Goal: Information Seeking & Learning: Compare options

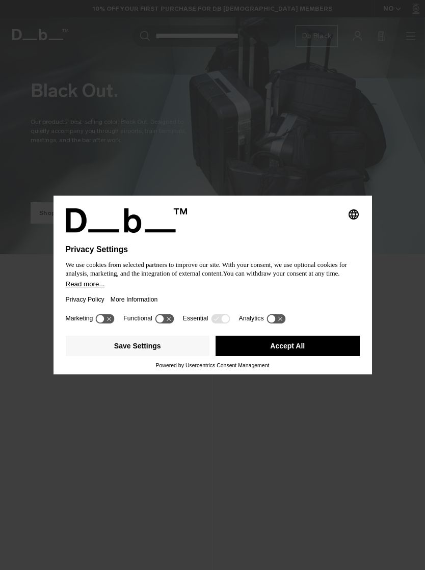
click at [257, 288] on button "Read more..." at bounding box center [213, 284] width 294 height 8
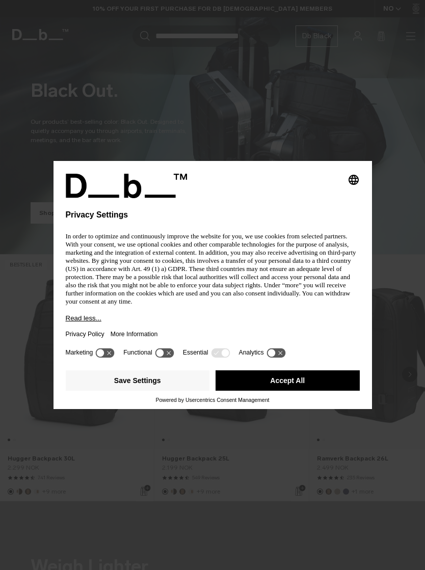
click at [171, 388] on button "Save Settings" at bounding box center [138, 381] width 144 height 20
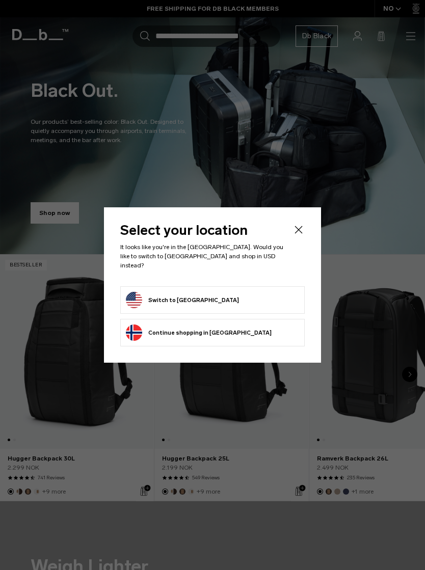
click at [197, 295] on button "Switch to United States" at bounding box center [182, 300] width 113 height 16
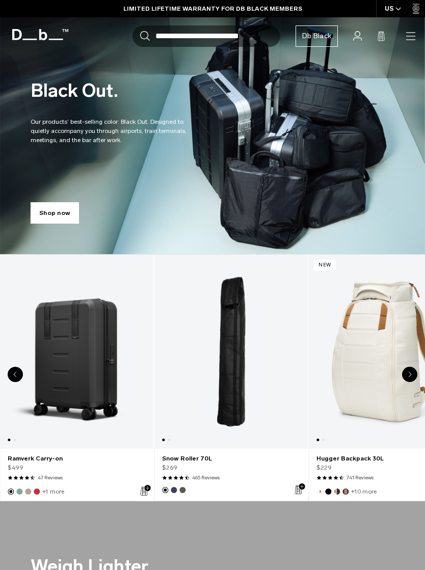
click at [78, 354] on link "Ramverk Carry-on" at bounding box center [76, 352] width 153 height 194
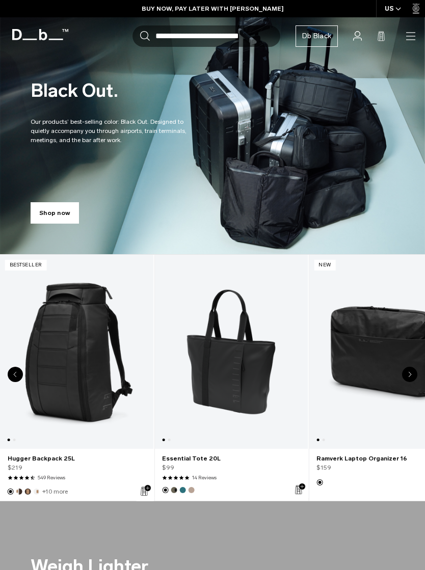
click at [93, 345] on link "Hugger Backpack 25L" at bounding box center [76, 352] width 153 height 194
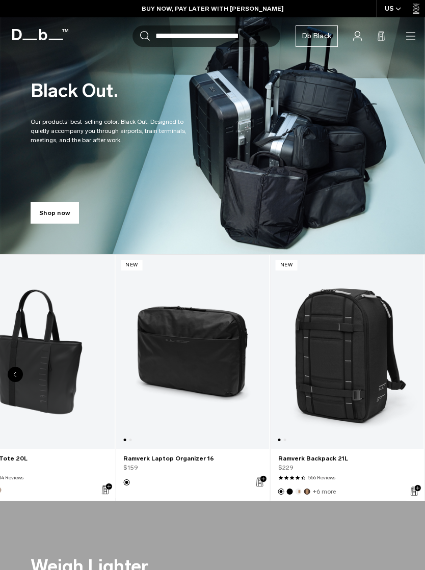
click at [51, 208] on link "Shop now" at bounding box center [55, 212] width 48 height 21
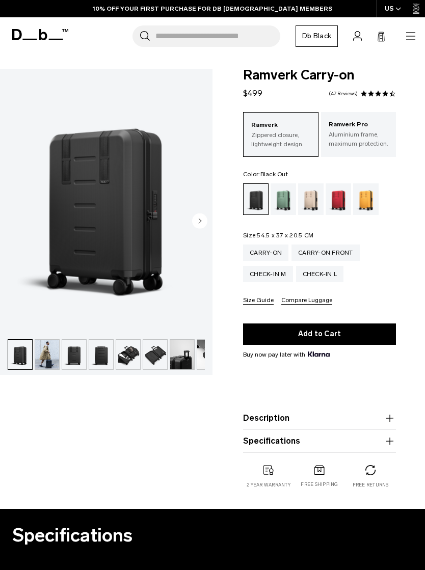
click at [51, 352] on img "button" at bounding box center [47, 355] width 24 height 30
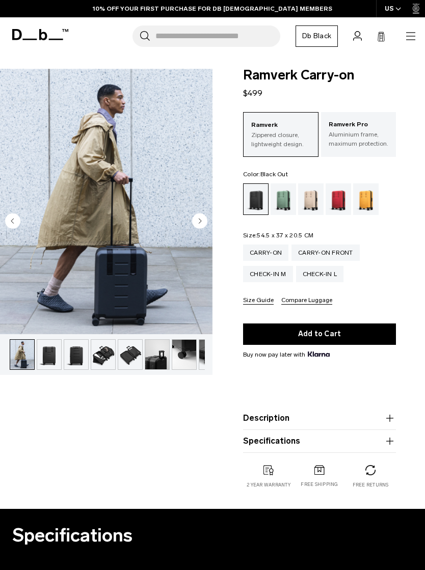
scroll to position [0, 27]
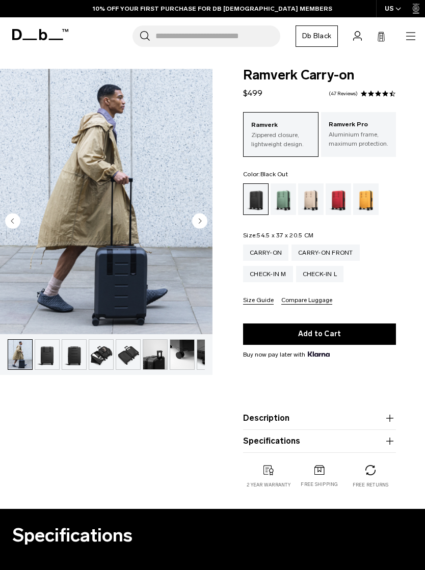
click at [76, 355] on img "button" at bounding box center [74, 355] width 24 height 30
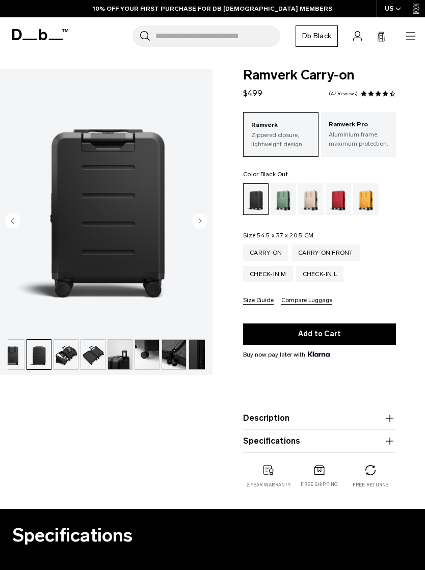
scroll to position [0, 71]
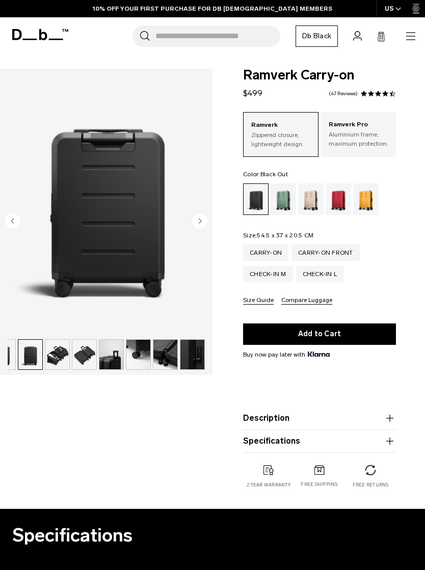
click at [87, 353] on img "button" at bounding box center [84, 355] width 24 height 30
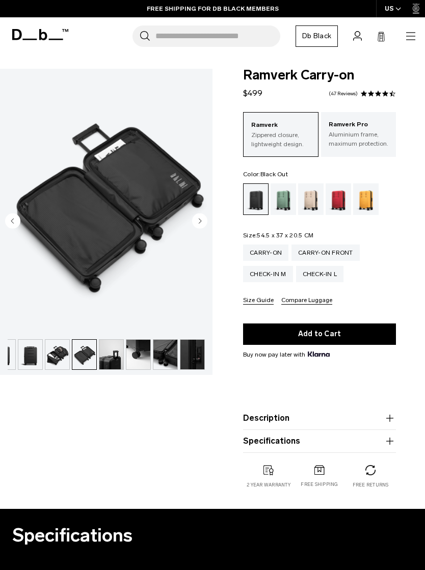
click at [116, 356] on img "button" at bounding box center [111, 355] width 24 height 30
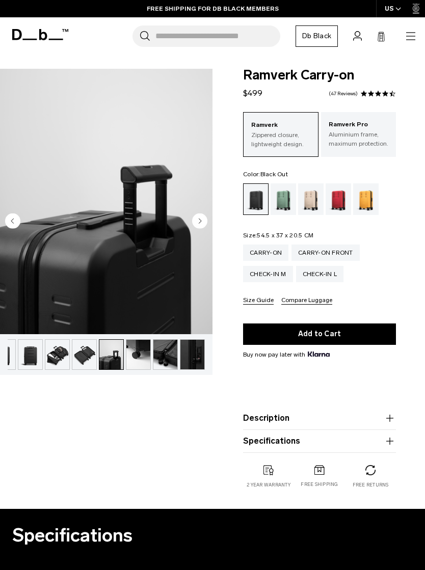
click at [136, 357] on img "button" at bounding box center [138, 355] width 24 height 30
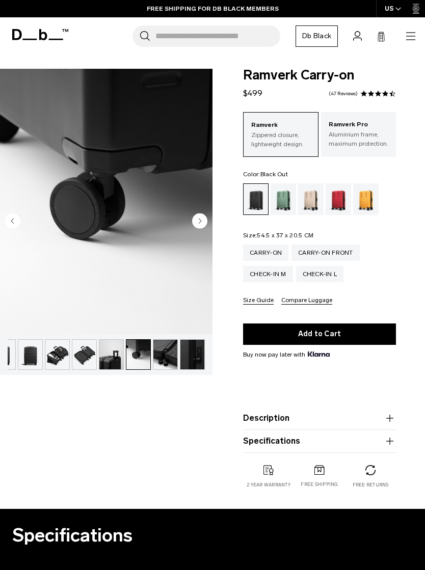
click at [149, 353] on img "button" at bounding box center [138, 355] width 24 height 30
click at [165, 353] on img "button" at bounding box center [165, 355] width 24 height 30
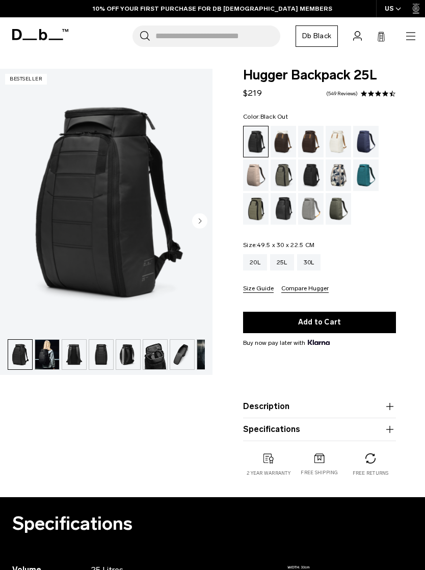
click at [53, 352] on img "button" at bounding box center [47, 355] width 24 height 30
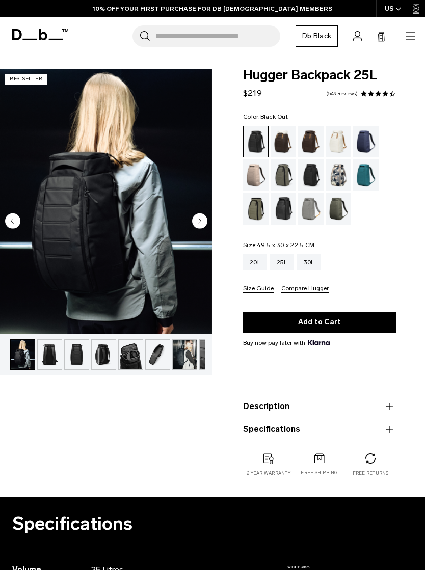
scroll to position [0, 27]
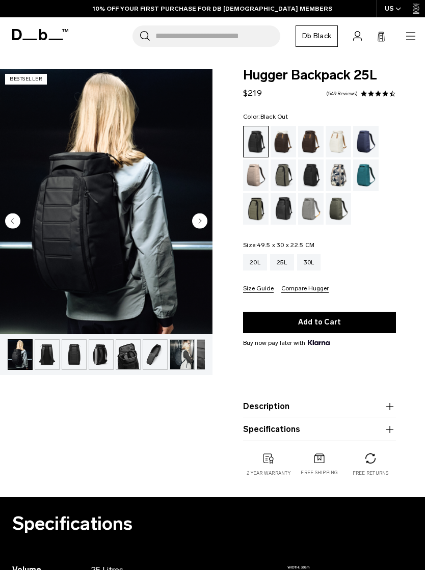
click at [104, 356] on img "button" at bounding box center [101, 355] width 24 height 30
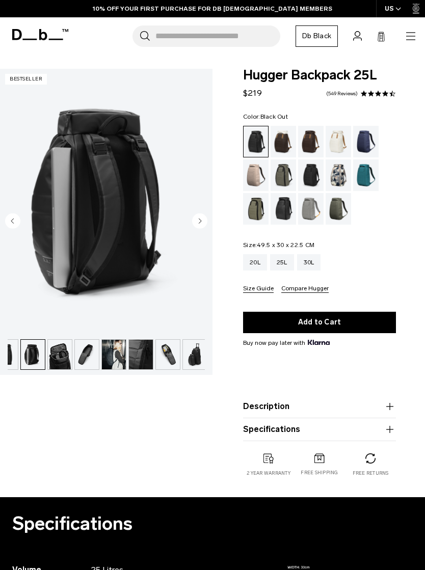
scroll to position [0, 98]
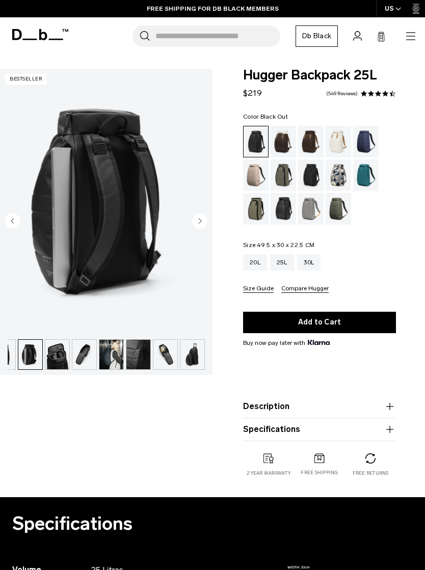
click at [60, 354] on img "button" at bounding box center [57, 355] width 24 height 30
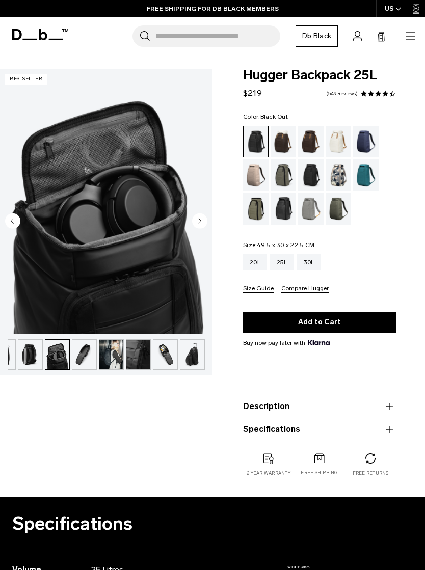
click at [83, 355] on img "button" at bounding box center [84, 355] width 24 height 30
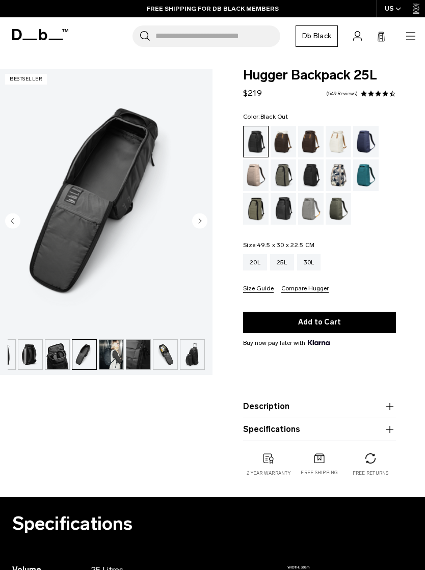
click at [114, 352] on img "button" at bounding box center [111, 355] width 24 height 30
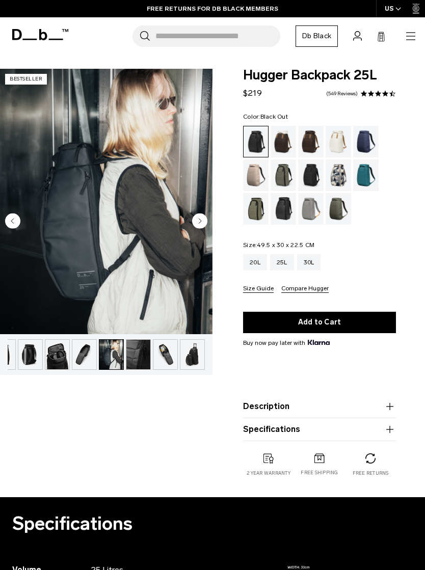
click at [112, 352] on img "button" at bounding box center [111, 355] width 24 height 30
click at [136, 353] on img "button" at bounding box center [138, 355] width 24 height 30
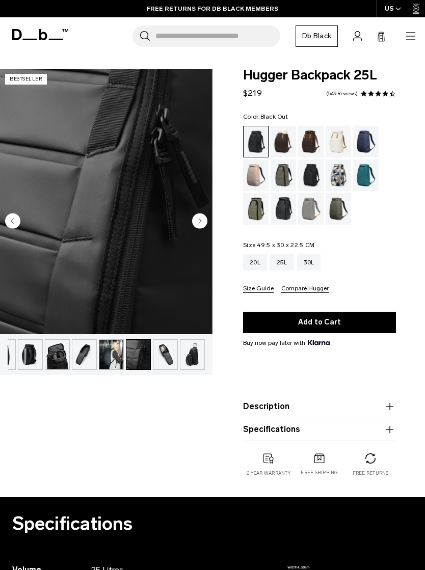
scroll to position [0, 2]
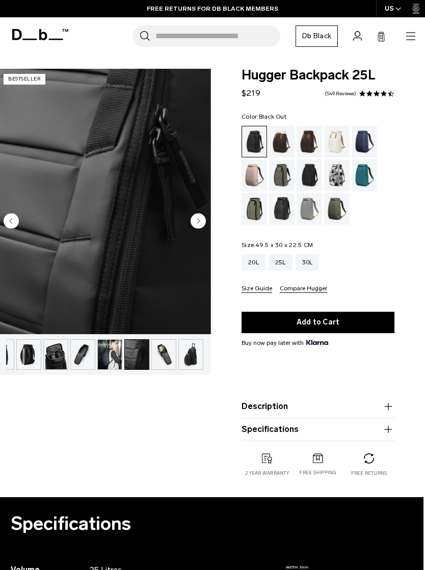
click at [137, 351] on img "button" at bounding box center [137, 355] width 24 height 30
click at [167, 355] on img "button" at bounding box center [164, 355] width 24 height 30
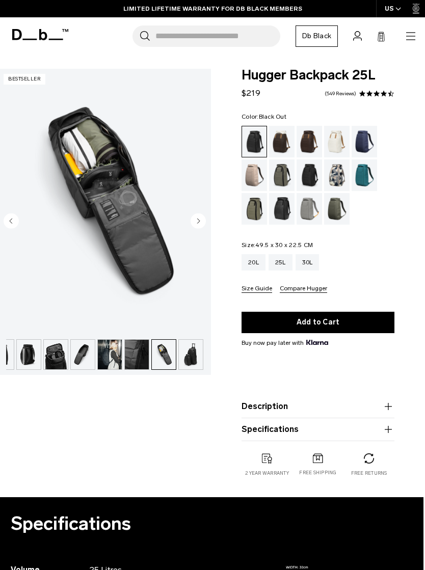
click at [194, 354] on img "button" at bounding box center [191, 355] width 24 height 30
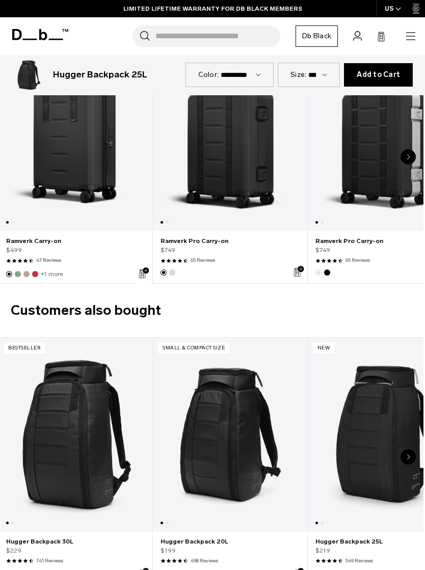
scroll to position [1629, 2]
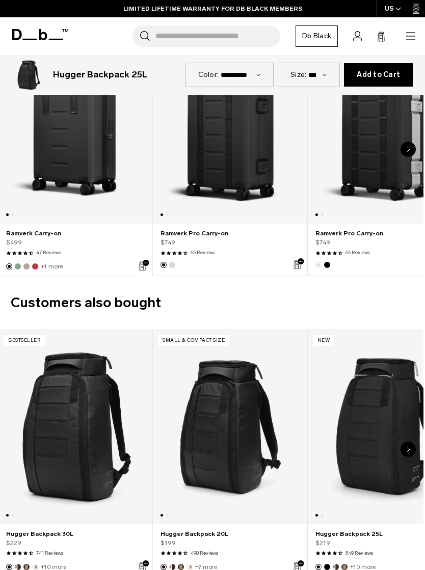
click at [72, 390] on link "Hugger Backpack 30L" at bounding box center [74, 427] width 153 height 194
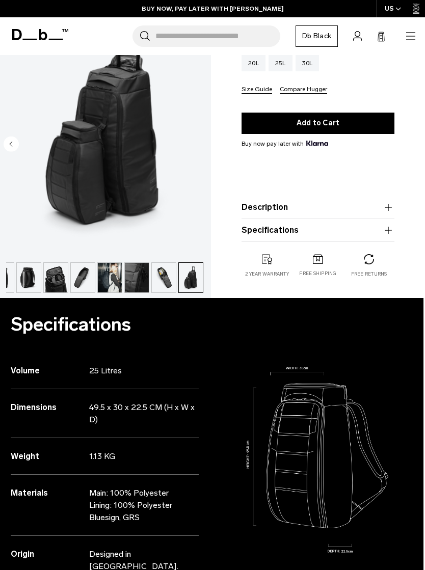
scroll to position [0, 2]
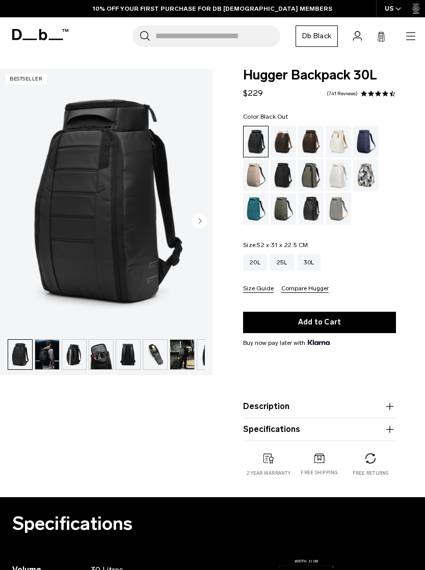
click at [54, 357] on img "button" at bounding box center [47, 355] width 24 height 30
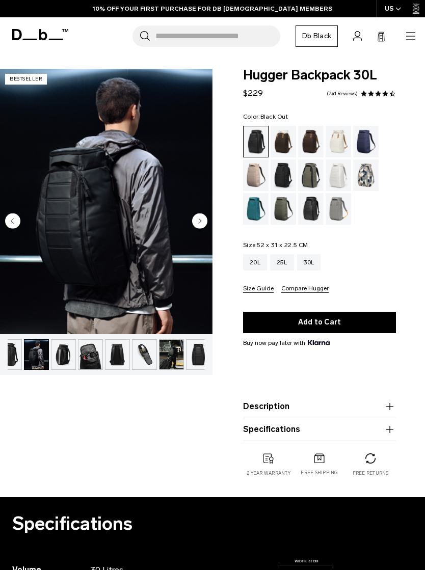
scroll to position [0, 27]
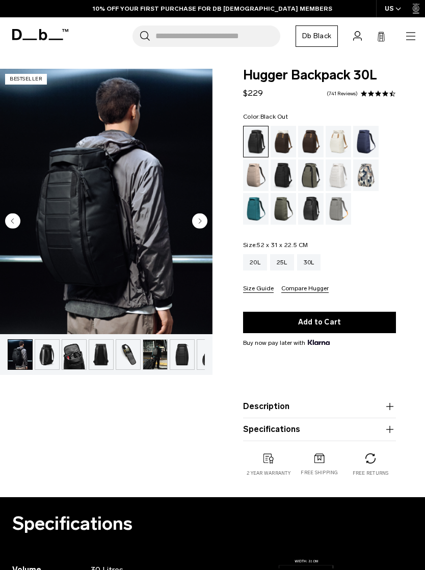
click at [57, 358] on img "button" at bounding box center [47, 355] width 24 height 30
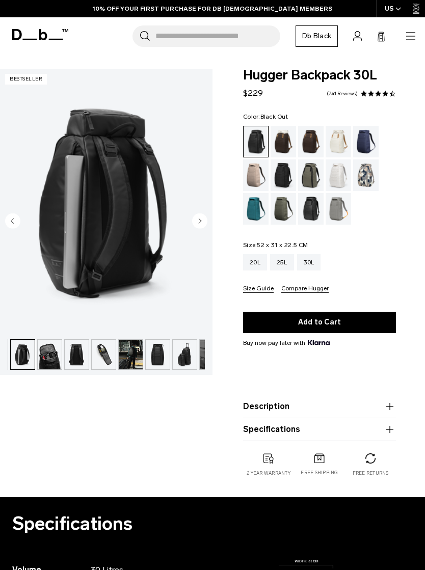
scroll to position [0, 54]
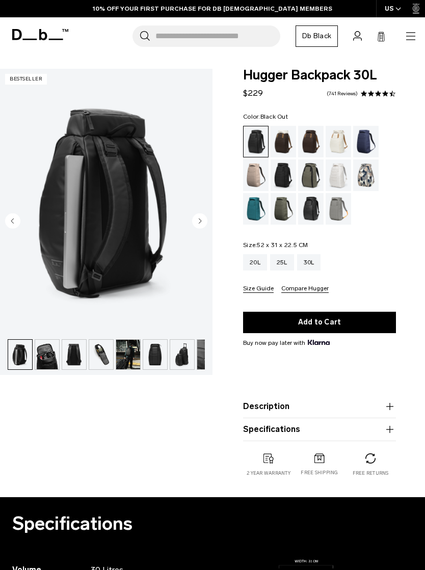
click at [57, 358] on img "button" at bounding box center [47, 355] width 24 height 30
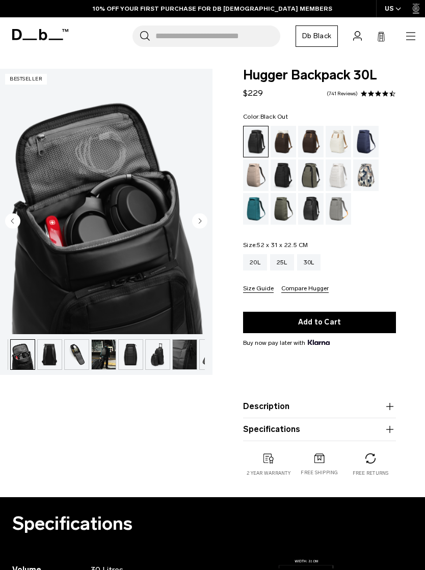
scroll to position [0, 81]
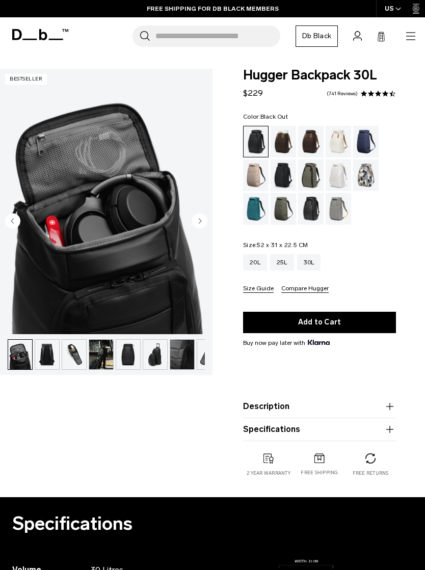
click at [79, 354] on img "button" at bounding box center [74, 355] width 24 height 30
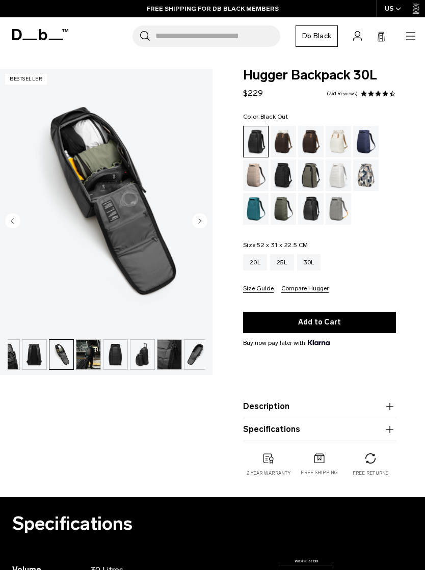
scroll to position [0, 98]
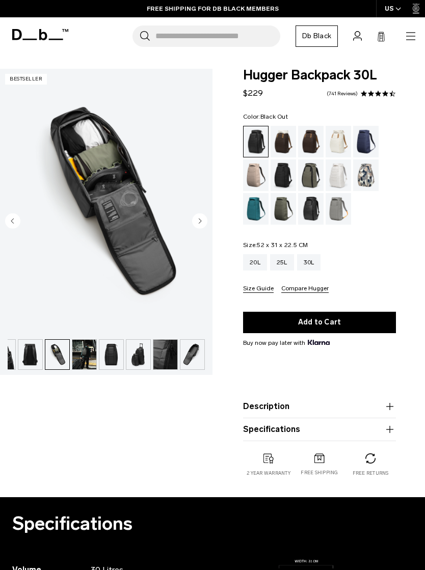
click at [88, 355] on img "button" at bounding box center [84, 355] width 24 height 30
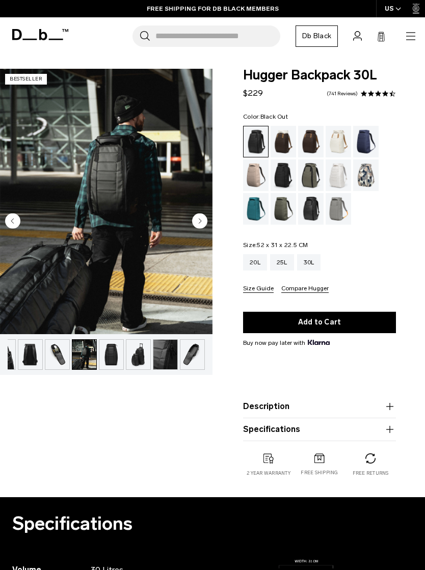
click at [115, 354] on img "button" at bounding box center [111, 355] width 24 height 30
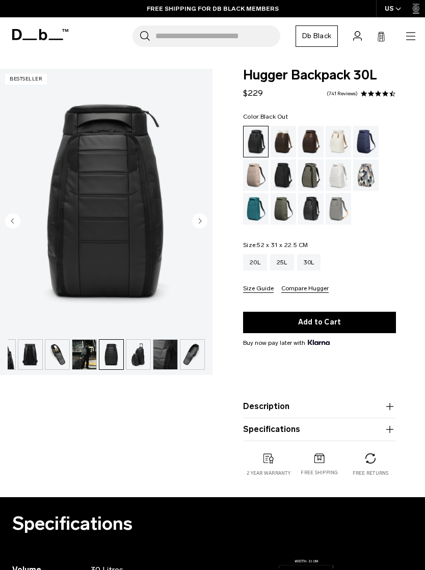
click at [145, 357] on img "button" at bounding box center [138, 355] width 24 height 30
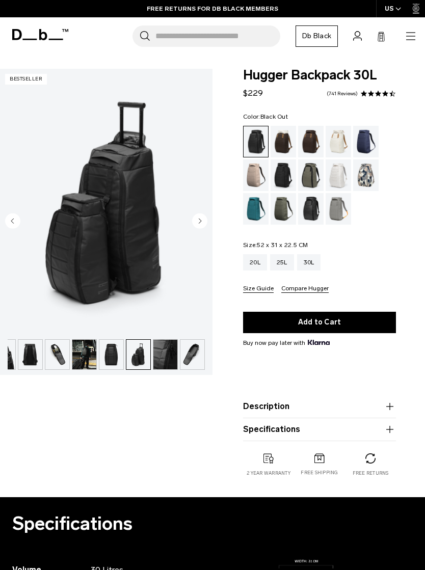
click at [85, 273] on img "9 / 11" at bounding box center [106, 202] width 213 height 266
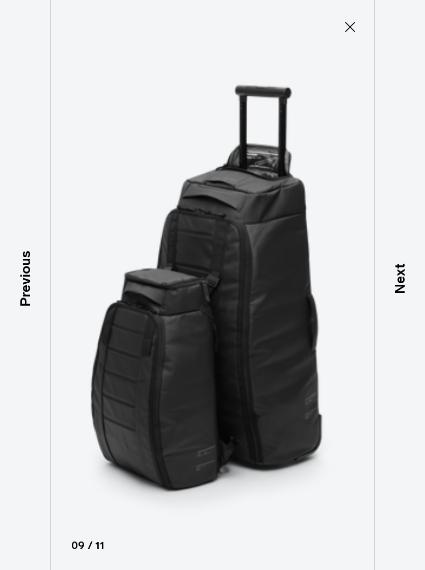
click at [351, 22] on icon at bounding box center [350, 27] width 16 height 16
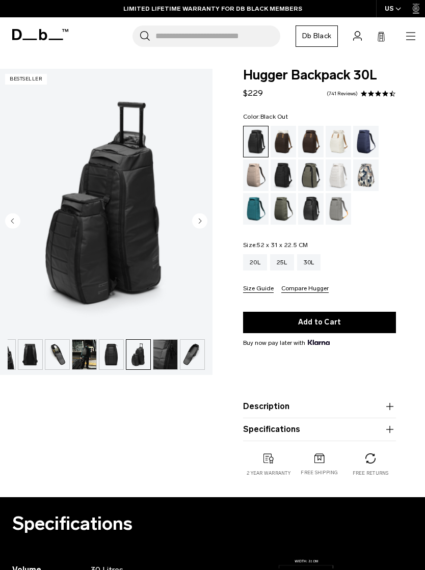
click at [199, 357] on img "button" at bounding box center [192, 355] width 24 height 30
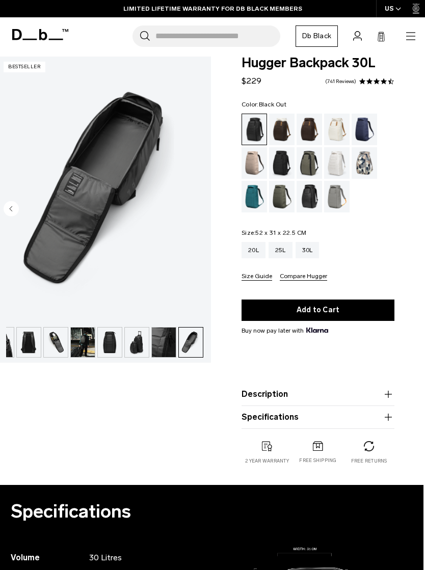
scroll to position [0, 0]
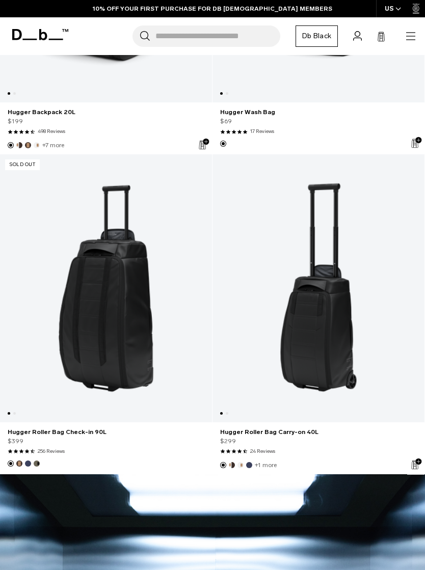
scroll to position [698, 0]
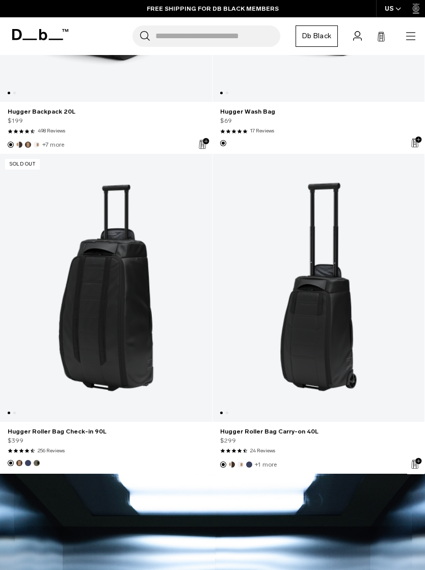
click at [98, 321] on link "Hugger Roller Bag Check-in 90L" at bounding box center [106, 288] width 212 height 268
